Goal: Check status: Check status

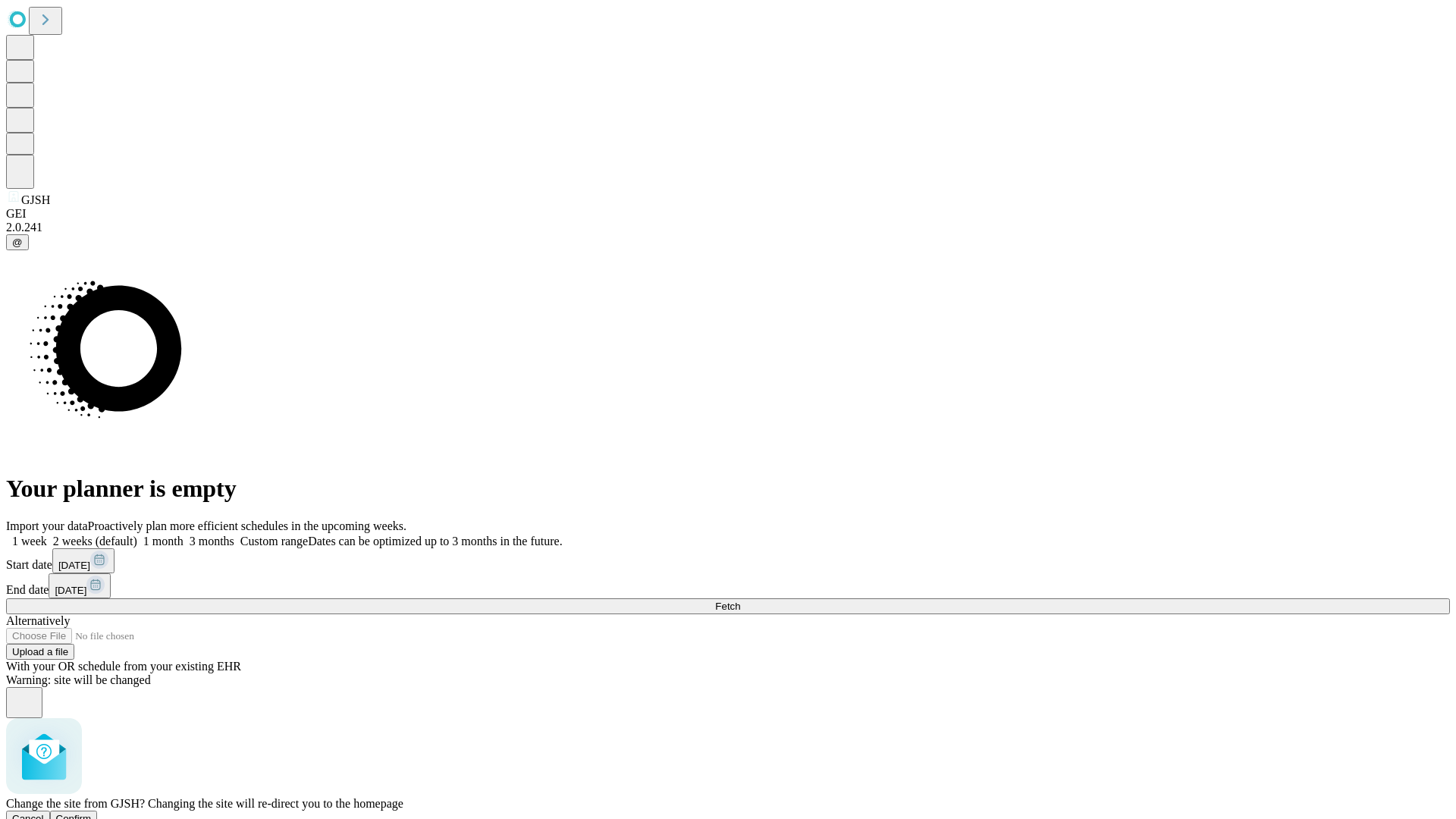
click at [92, 814] on span "Confirm" at bounding box center [74, 819] width 36 height 12
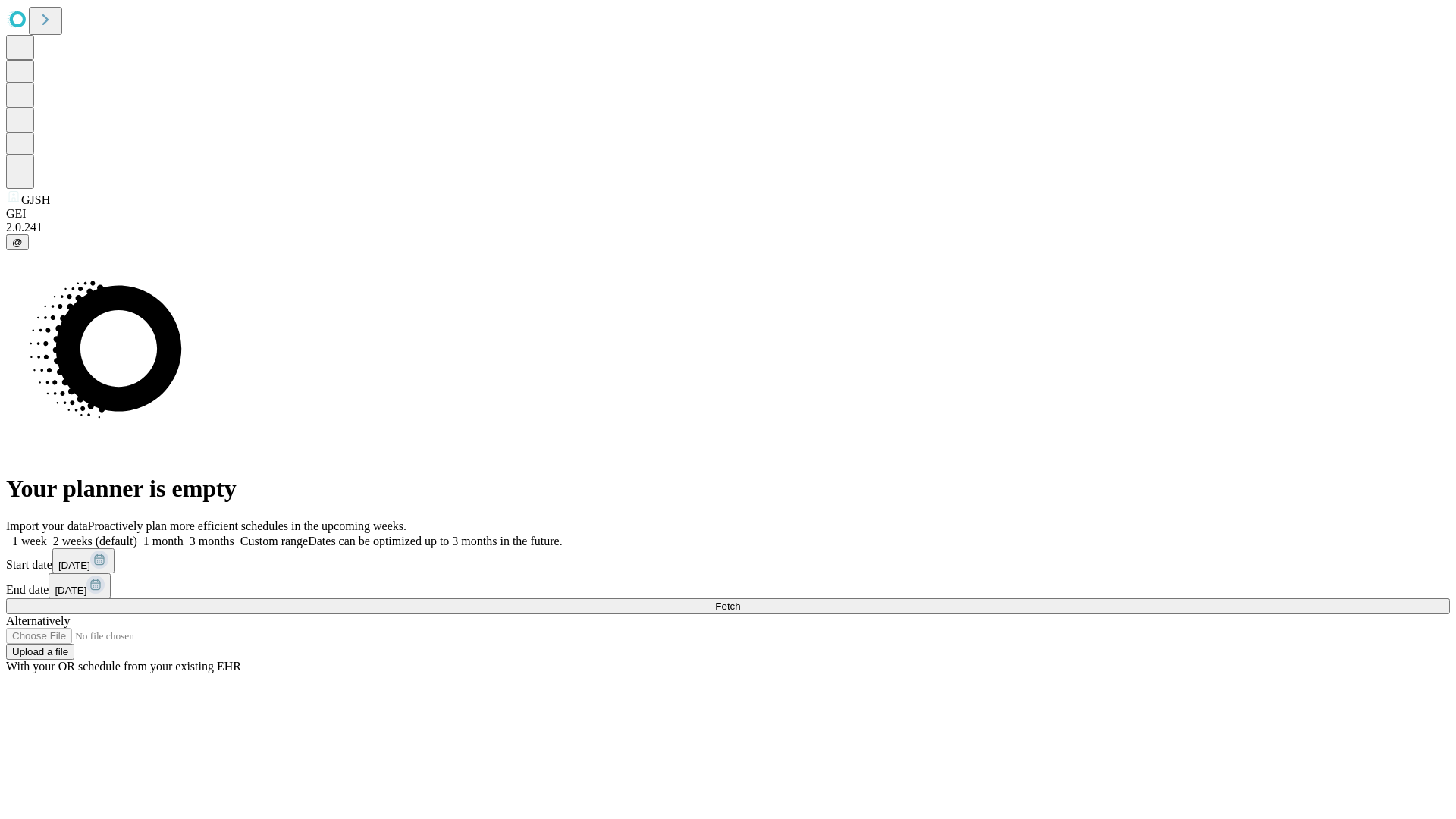
click at [47, 535] on label "1 week" at bounding box center [26, 541] width 41 height 13
click at [741, 601] on span "Fetch" at bounding box center [728, 606] width 25 height 12
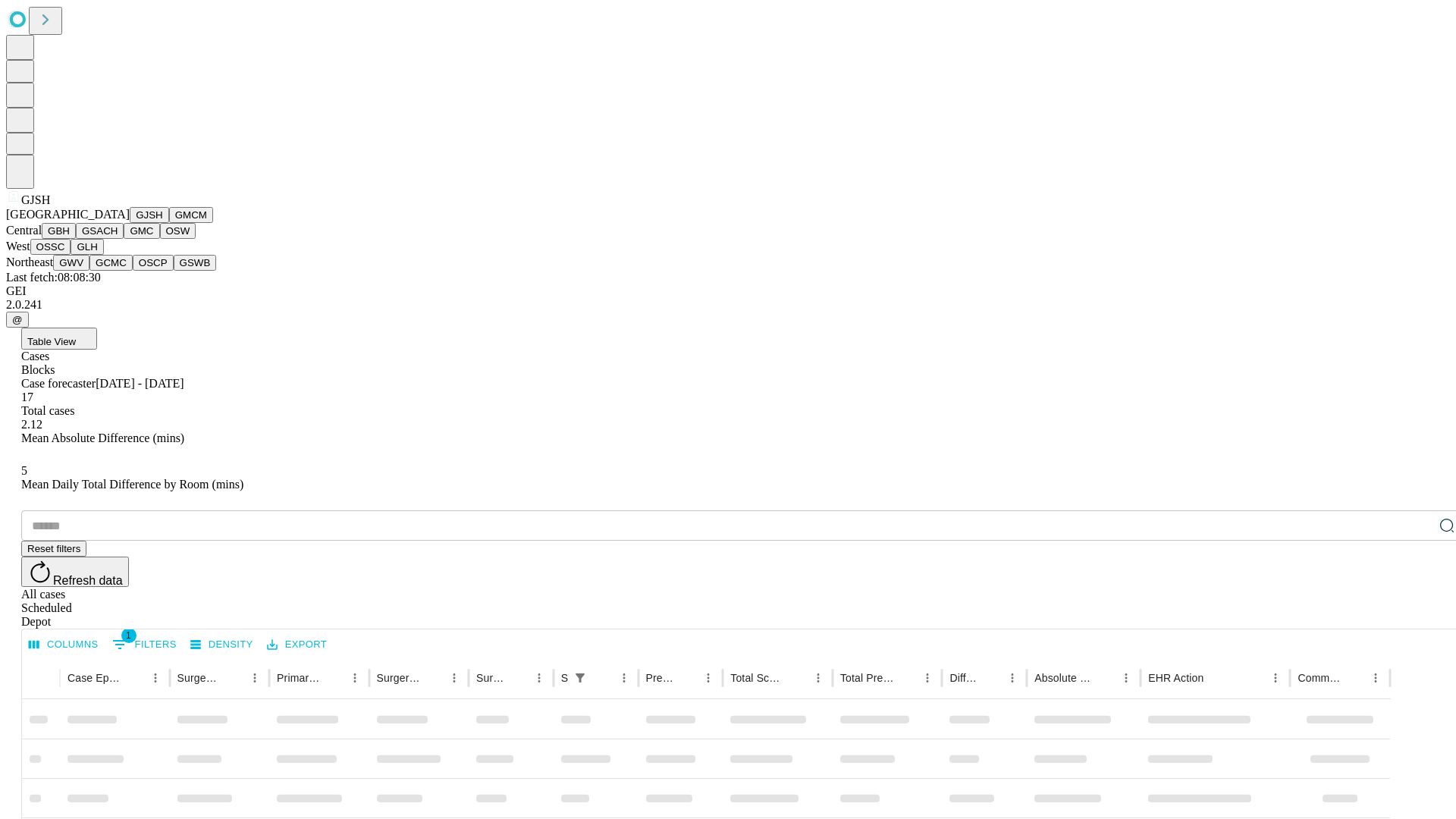
click at [169, 223] on button "GMCM" at bounding box center [191, 215] width 44 height 16
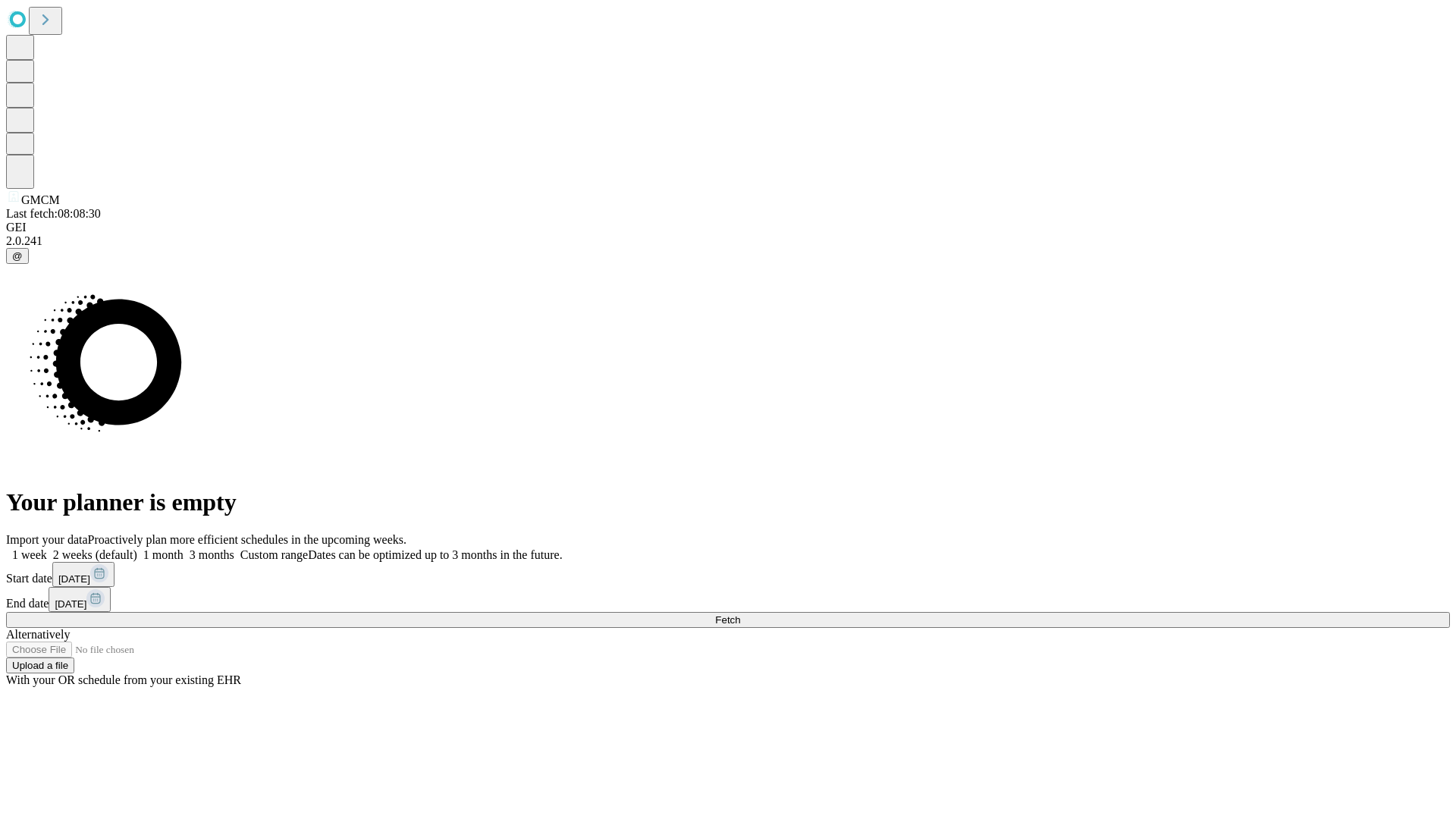
click at [47, 549] on label "1 week" at bounding box center [26, 555] width 41 height 13
click at [741, 614] on span "Fetch" at bounding box center [728, 620] width 25 height 12
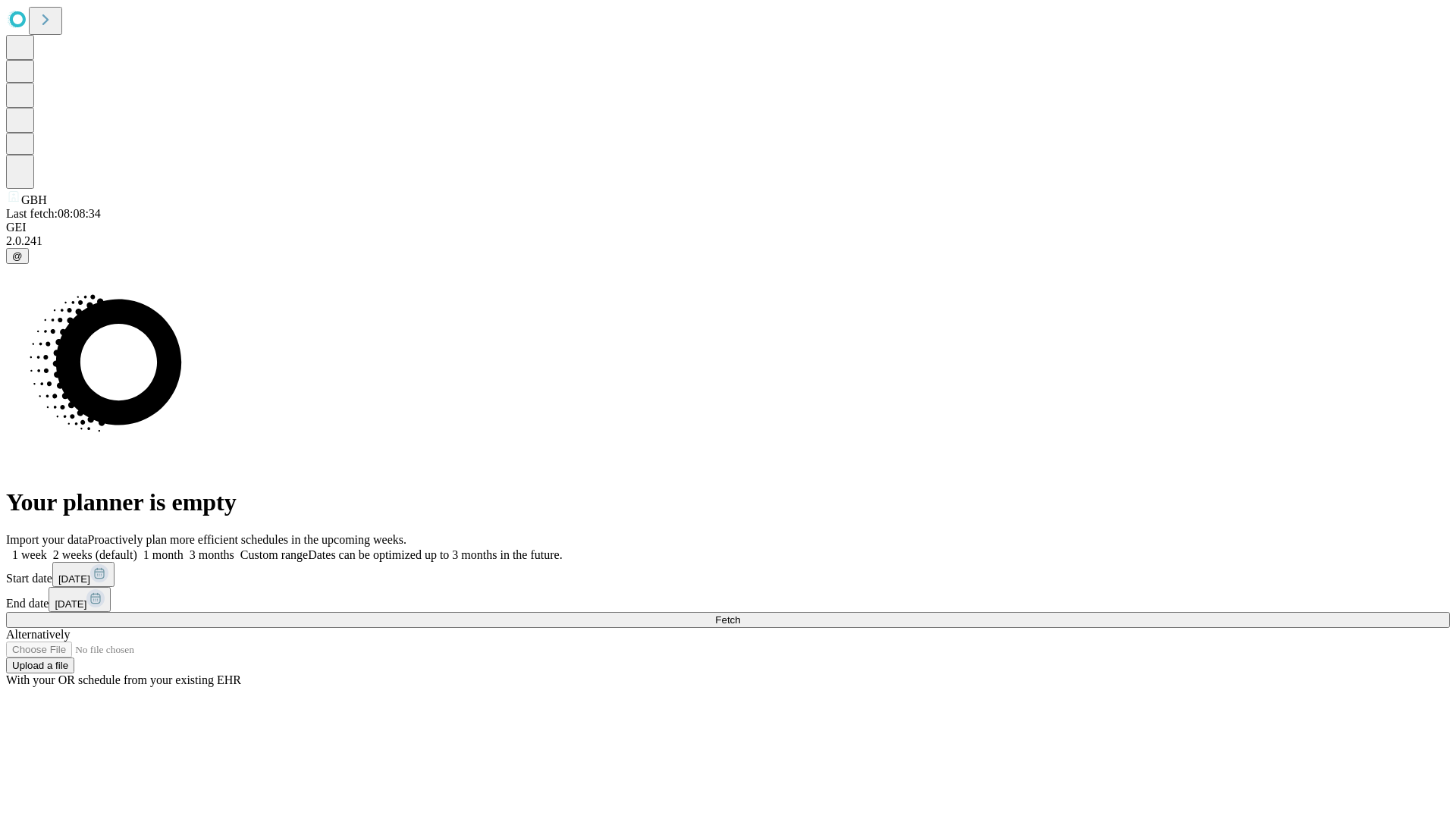
click at [47, 549] on label "1 week" at bounding box center [26, 555] width 41 height 13
click at [741, 614] on span "Fetch" at bounding box center [728, 620] width 25 height 12
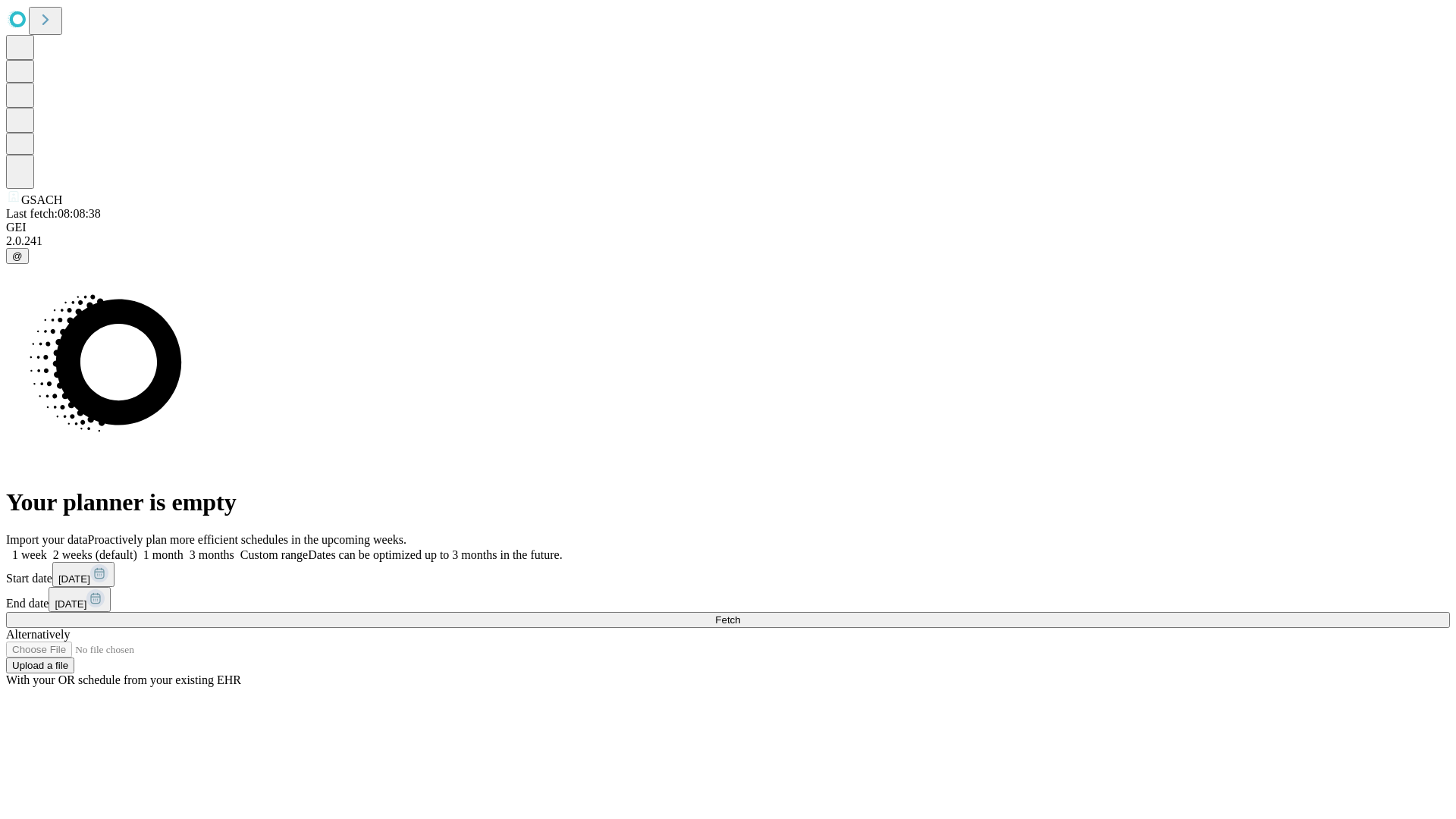
click at [741, 614] on span "Fetch" at bounding box center [728, 620] width 25 height 12
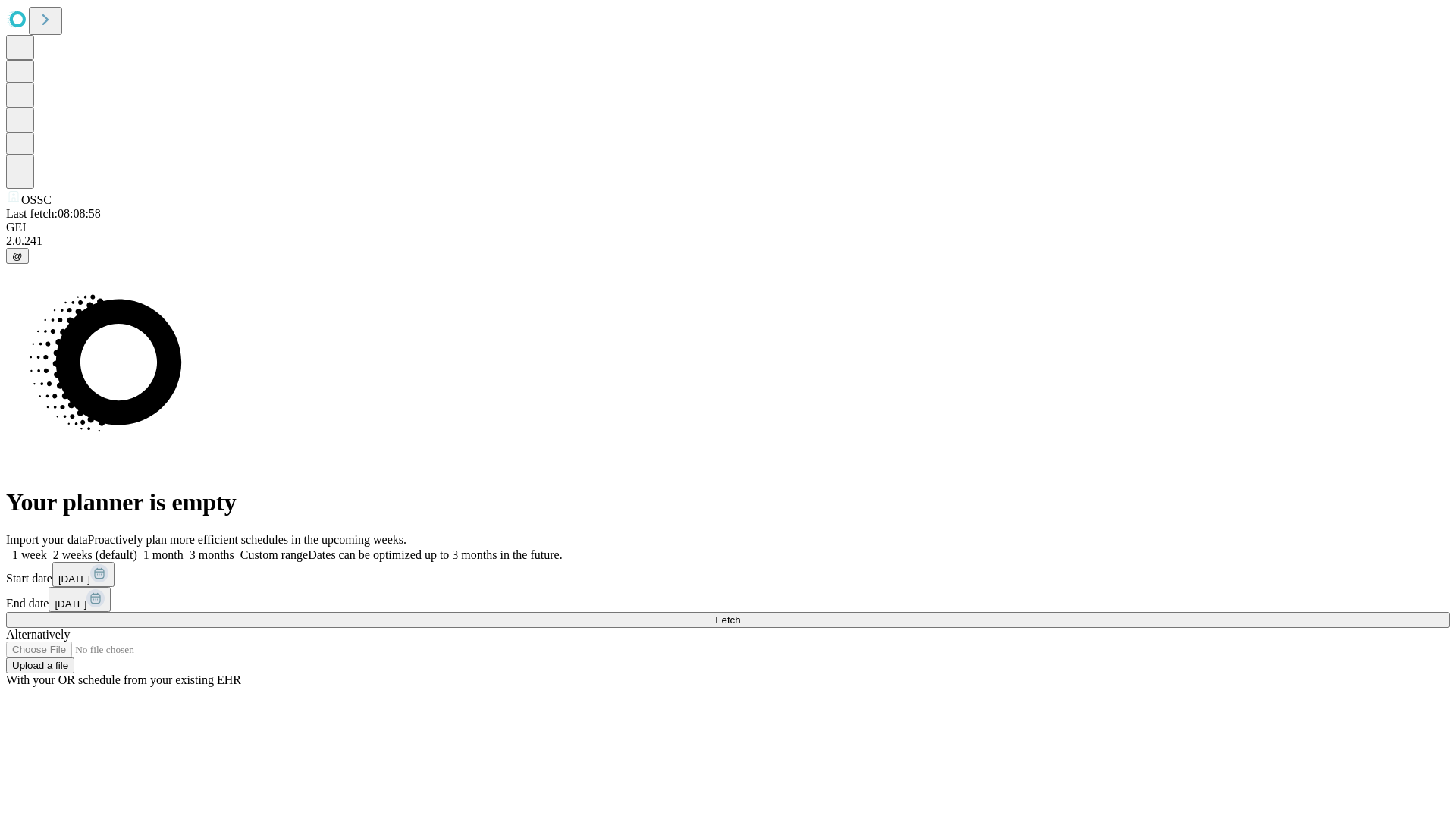
click at [47, 549] on label "1 week" at bounding box center [26, 555] width 41 height 13
click at [741, 614] on span "Fetch" at bounding box center [728, 620] width 25 height 12
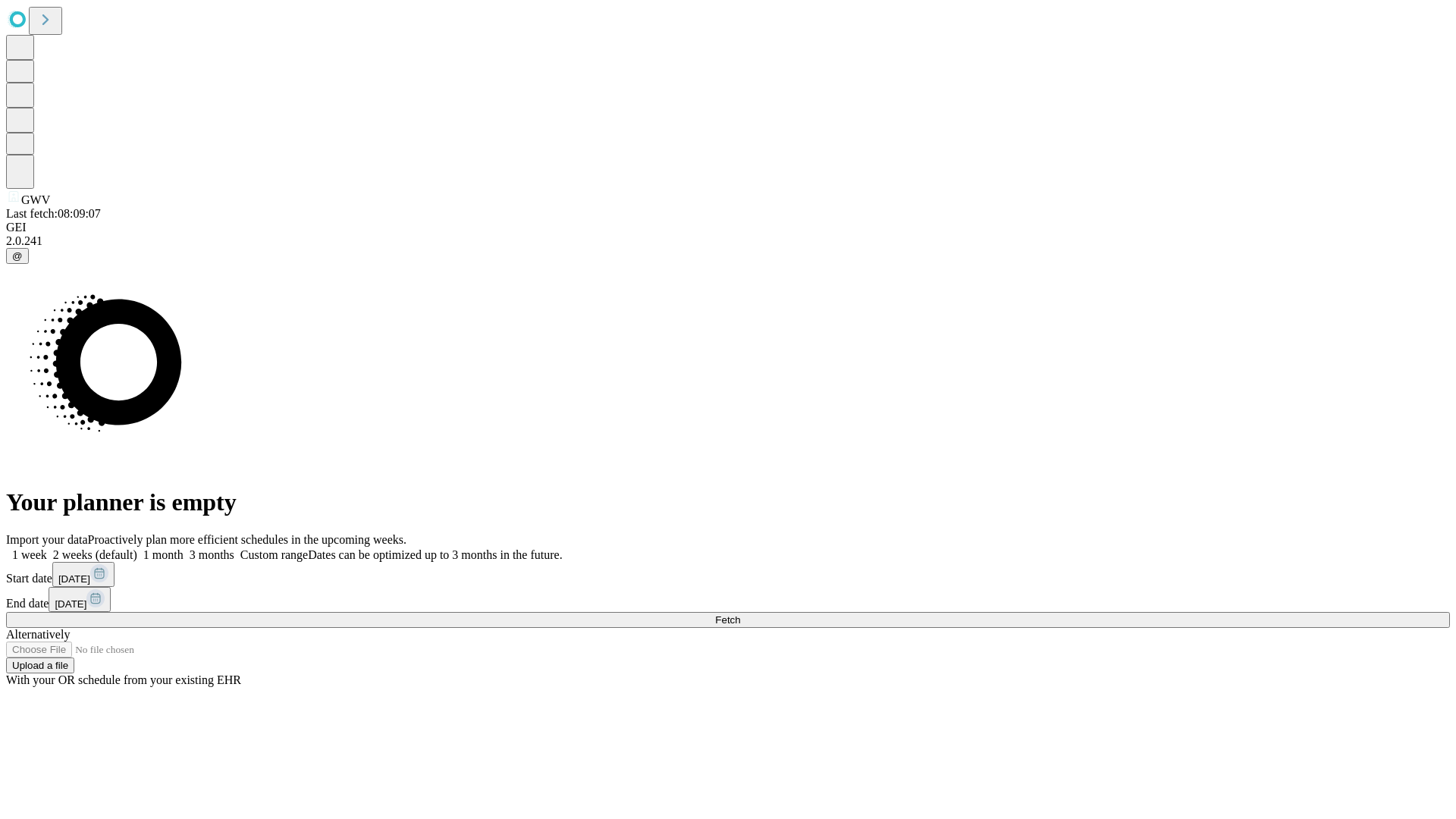
click at [741, 614] on span "Fetch" at bounding box center [728, 620] width 25 height 12
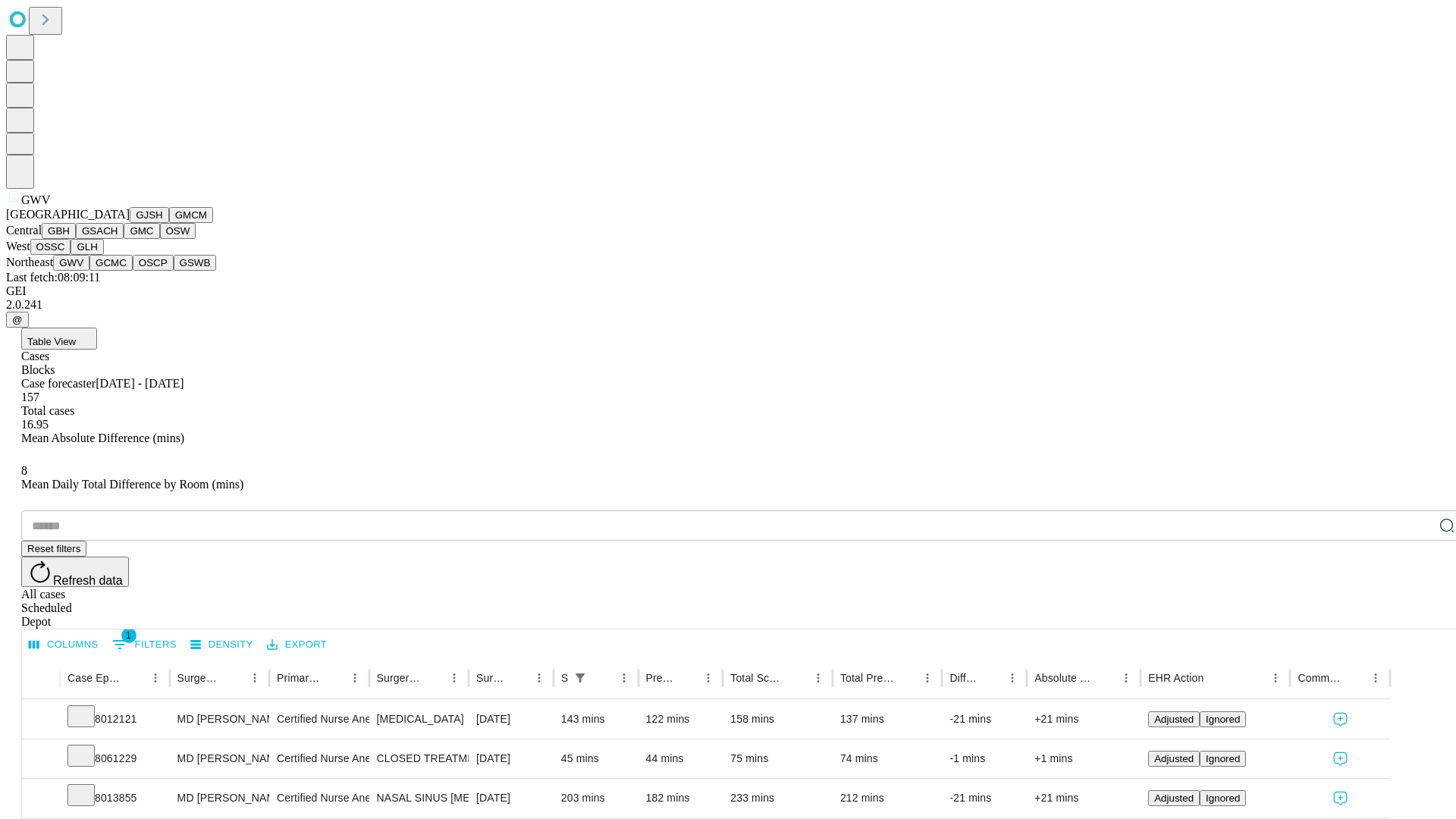
click at [117, 271] on button "GCMC" at bounding box center [111, 263] width 43 height 16
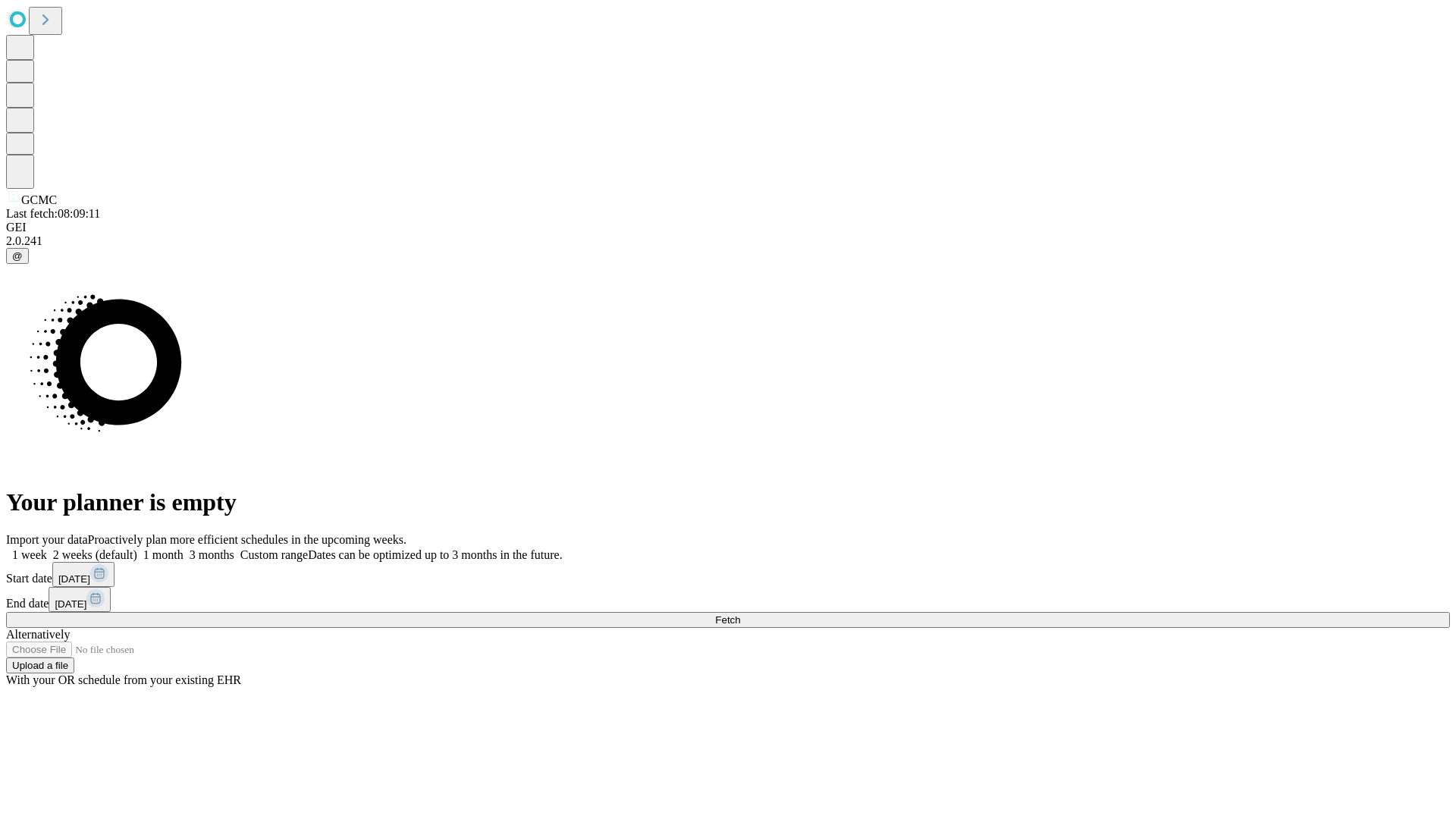
click at [47, 549] on label "1 week" at bounding box center [26, 555] width 41 height 13
click at [741, 614] on span "Fetch" at bounding box center [728, 620] width 25 height 12
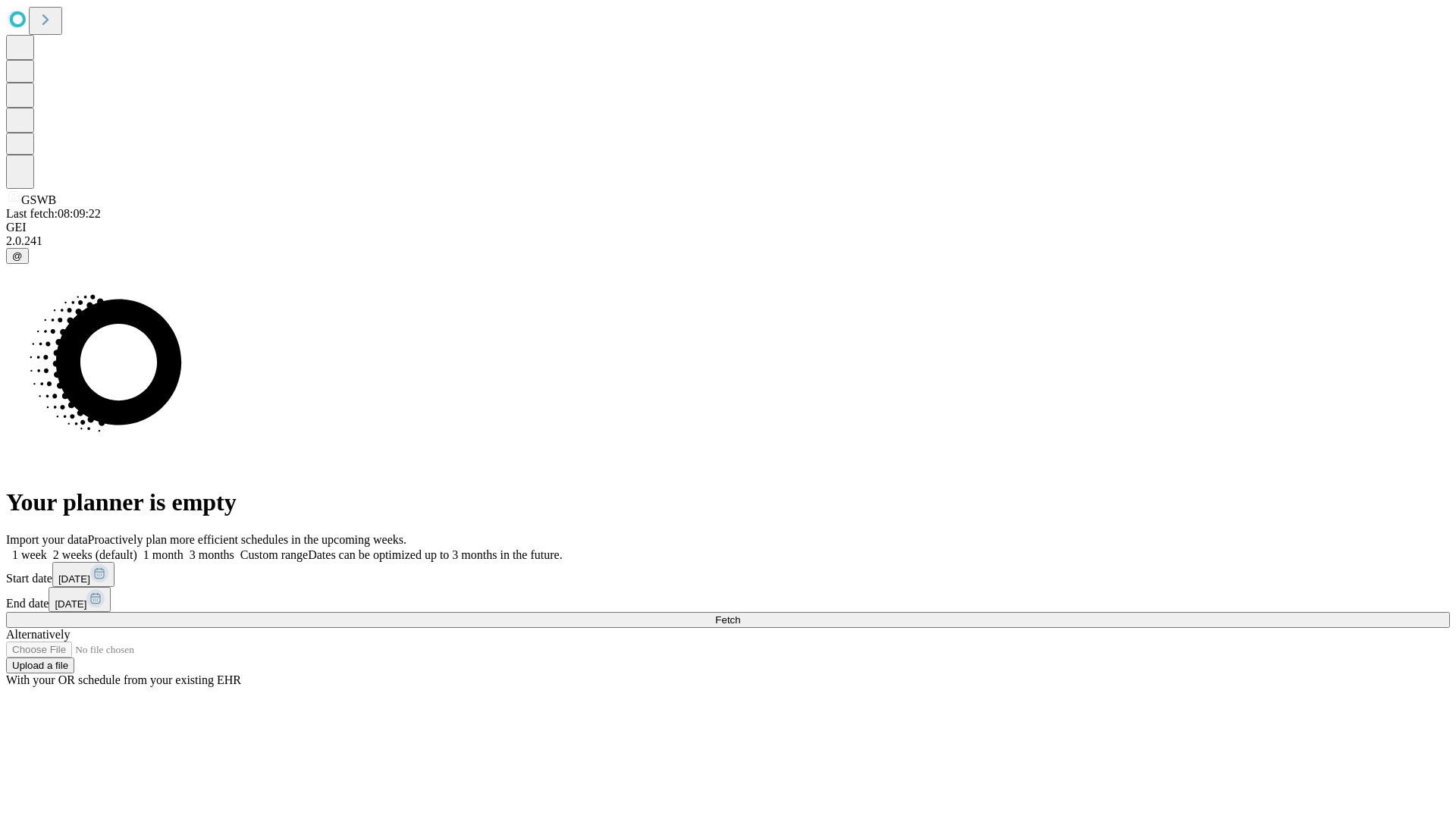
click at [47, 549] on label "1 week" at bounding box center [26, 555] width 41 height 13
click at [741, 614] on span "Fetch" at bounding box center [728, 620] width 25 height 12
